Goal: Task Accomplishment & Management: Manage account settings

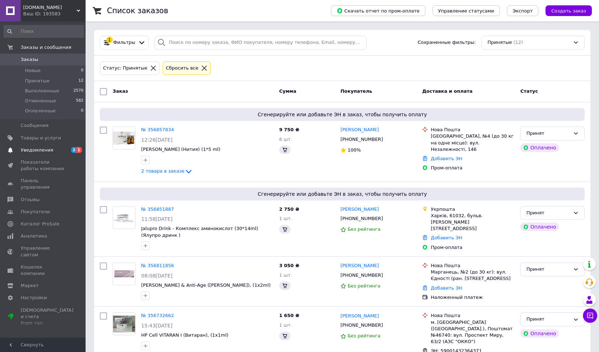
click at [79, 149] on span "1" at bounding box center [79, 150] width 6 height 6
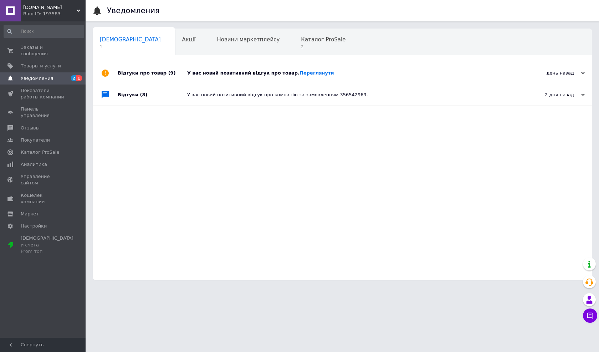
click at [357, 75] on div "У вас новий позитивний відгук про товар. [GEOGRAPHIC_DATA]" at bounding box center [350, 73] width 326 height 6
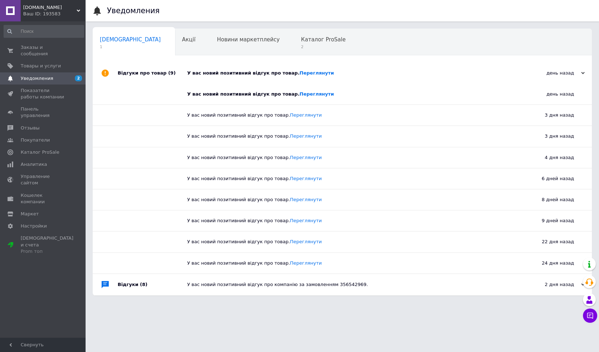
click at [289, 69] on div "У вас новий позитивний відгук про товар. [GEOGRAPHIC_DATA]" at bounding box center [350, 72] width 326 height 21
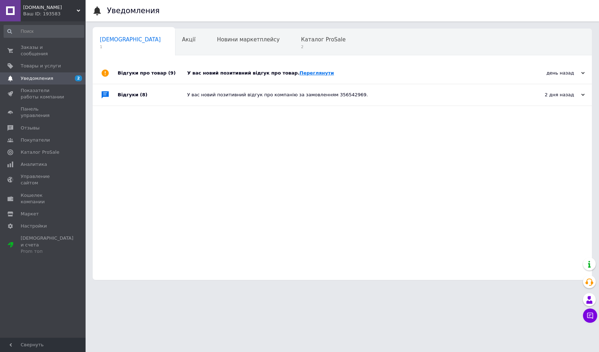
click at [304, 71] on link "Переглянути" at bounding box center [317, 72] width 35 height 5
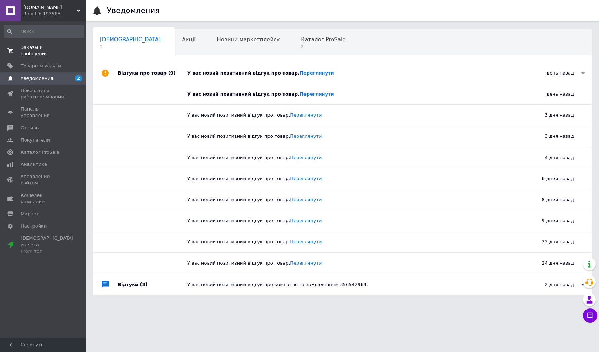
click at [26, 57] on link "Заказы и сообщения 0 0" at bounding box center [44, 50] width 88 height 19
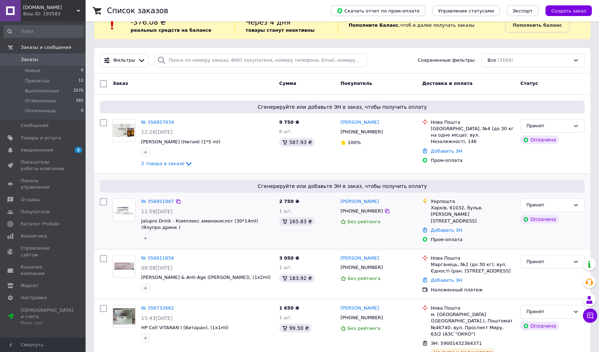
scroll to position [21, 0]
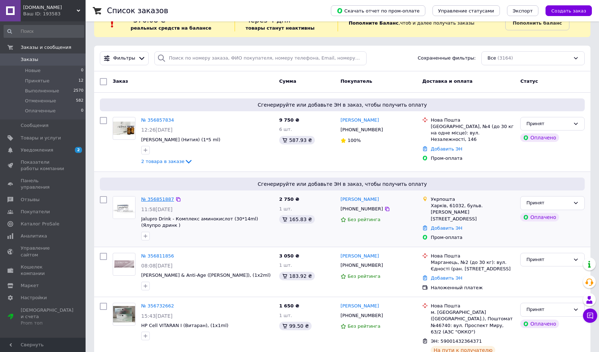
click at [148, 199] on link "№ 356851887" at bounding box center [157, 199] width 33 height 5
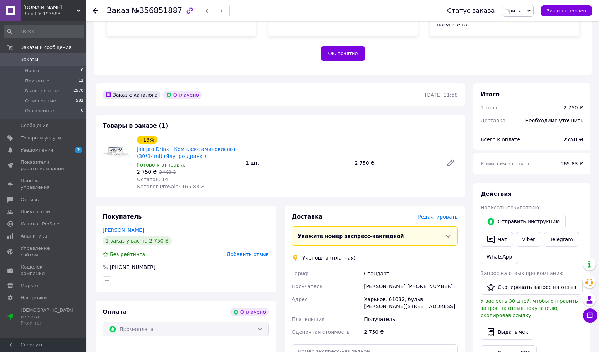
scroll to position [230, 0]
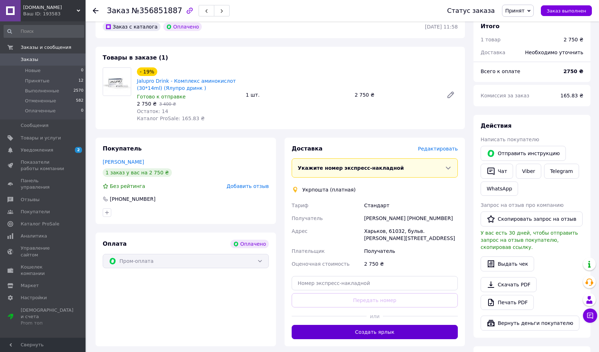
click at [353, 325] on button "Создать ярлык" at bounding box center [375, 332] width 166 height 14
